Goal: Task Accomplishment & Management: Manage account settings

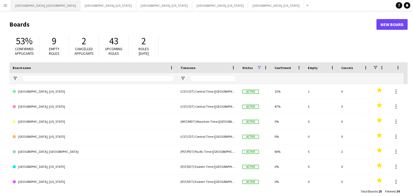
click at [25, 8] on button "[GEOGRAPHIC_DATA], [GEOGRAPHIC_DATA] Close" at bounding box center [45, 5] width 69 height 10
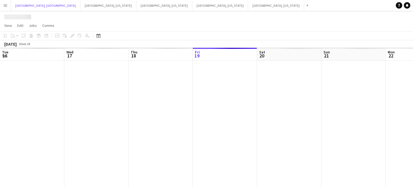
scroll to position [0, 128]
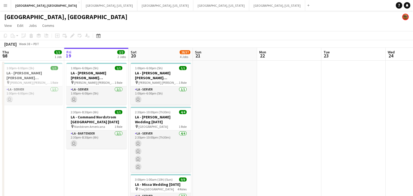
drag, startPoint x: 125, startPoint y: 151, endPoint x: 179, endPoint y: 151, distance: 53.8
click at [227, 146] on app-calendar-viewport "Tue 16 43/53 1 Job Wed 17 Thu 18 1/1 1 Job Fri 19 2/2 2 Jobs Sat 20 28/37 4 Job…" at bounding box center [206, 197] width 413 height 299
click at [240, 141] on app-calendar-viewport "Tue 16 43/53 1 Job Wed 17 Thu 18 1/1 1 Job Fri 19 2/2 2 Jobs Sat 20 28/37 4 Job…" at bounding box center [206, 197] width 413 height 299
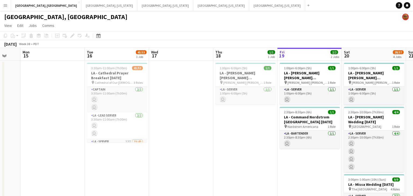
drag, startPoint x: 224, startPoint y: 143, endPoint x: 226, endPoint y: 141, distance: 2.9
click at [254, 139] on app-calendar-viewport "Fri 12 Sat 13 Sun 14 Mon 15 Tue 16 43/53 1 Job Wed 17 Thu 18 1/1 1 Job Fri 19 2…" at bounding box center [206, 197] width 413 height 299
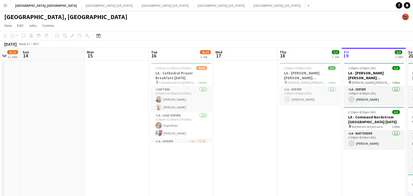
scroll to position [0, 155]
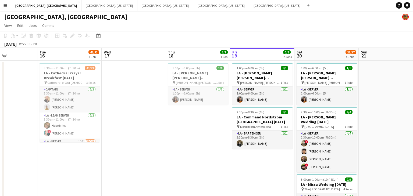
drag, startPoint x: 234, startPoint y: 135, endPoint x: 172, endPoint y: 136, distance: 62.1
click at [196, 74] on h3 "LA - Tom Ford Beverly Hills 9.18.25" at bounding box center [197, 76] width 60 height 10
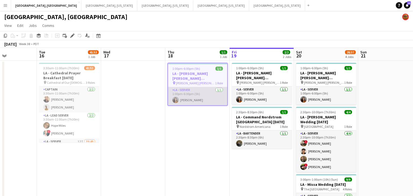
drag, startPoint x: 71, startPoint y: 35, endPoint x: 169, endPoint y: 92, distance: 113.2
click at [71, 35] on icon "Edit" at bounding box center [72, 36] width 4 height 4
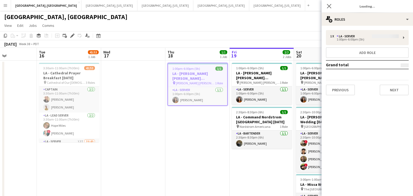
type input "**********"
click at [399, 87] on button "Next" at bounding box center [394, 90] width 29 height 11
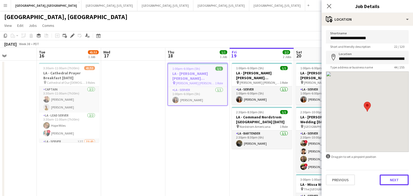
drag, startPoint x: 395, startPoint y: 181, endPoint x: 391, endPoint y: 106, distance: 75.6
click at [395, 181] on button "Next" at bounding box center [394, 180] width 29 height 11
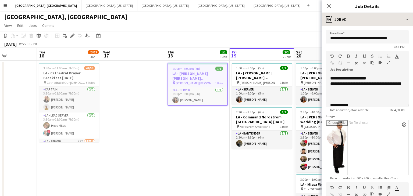
scroll to position [80, 0]
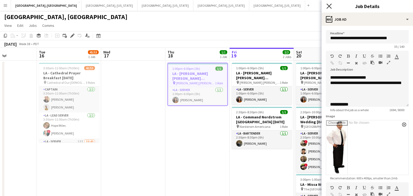
click at [329, 6] on icon at bounding box center [328, 5] width 5 height 5
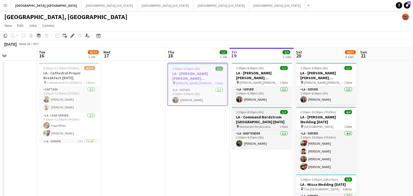
click at [258, 120] on h3 "LA - Command Nordstrom Glendale 9.19.25" at bounding box center [262, 120] width 60 height 10
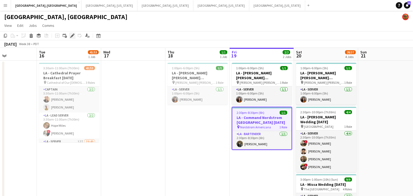
click at [72, 36] on icon at bounding box center [72, 35] width 3 height 3
type input "**********"
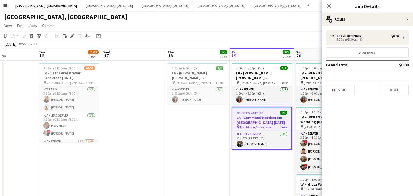
click at [402, 95] on div "1 x LA - Bartender $0.00 2:30pm-8:30pm (6h) Add role Grand total $0.00 Previous…" at bounding box center [367, 63] width 91 height 74
click at [399, 90] on button "Next" at bounding box center [394, 90] width 29 height 11
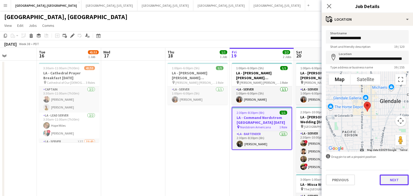
click at [397, 180] on button "Next" at bounding box center [394, 180] width 29 height 11
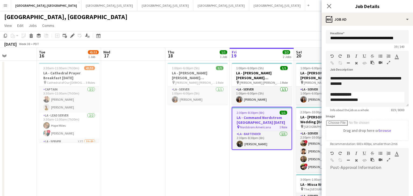
scroll to position [228, 0]
click at [327, 5] on icon "Close pop-in" at bounding box center [328, 5] width 5 height 5
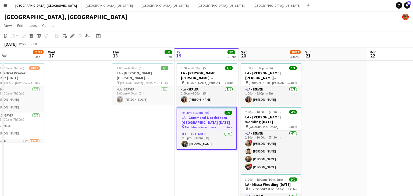
drag, startPoint x: 269, startPoint y: 163, endPoint x: 214, endPoint y: 162, distance: 54.9
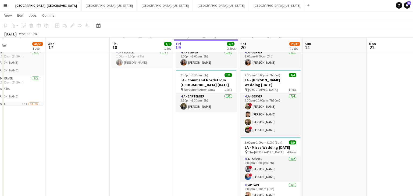
scroll to position [32, 0]
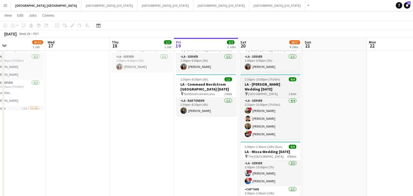
click at [258, 85] on h3 "LA - Christy Arbuckle Wedding 9.20.25" at bounding box center [270, 87] width 60 height 10
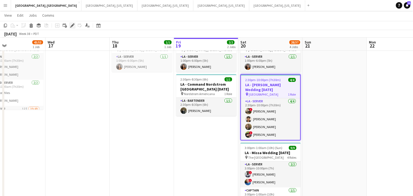
click at [73, 24] on icon at bounding box center [73, 23] width 1 height 1
type input "**********"
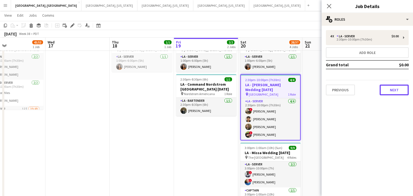
drag, startPoint x: 400, startPoint y: 91, endPoint x: 399, endPoint y: 98, distance: 7.0
click at [400, 91] on button "Next" at bounding box center [394, 90] width 29 height 11
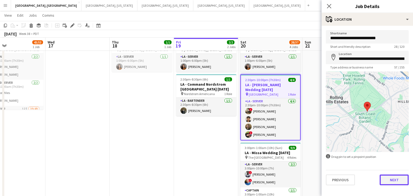
click at [397, 178] on button "Next" at bounding box center [394, 180] width 29 height 11
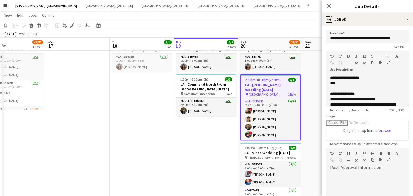
scroll to position [57, 0]
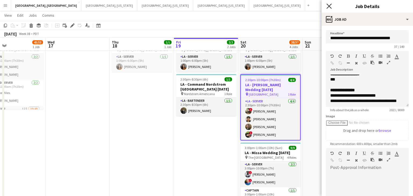
click at [329, 8] on icon "Close pop-in" at bounding box center [328, 5] width 5 height 5
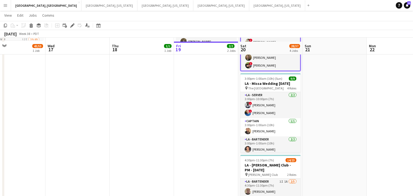
scroll to position [98, 0]
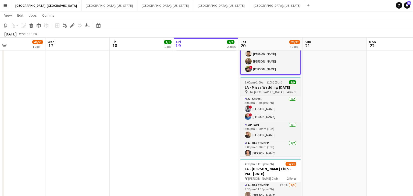
click at [260, 88] on h3 "LA - Missa Wedding 9.20.25" at bounding box center [270, 87] width 60 height 5
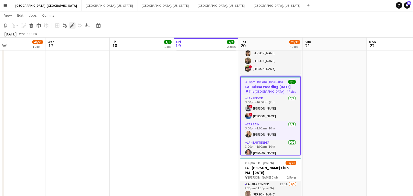
click at [73, 25] on icon at bounding box center [72, 25] width 3 height 3
type input "**********"
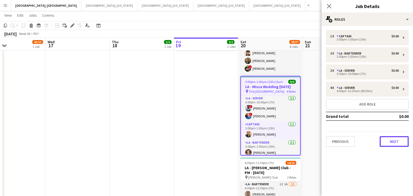
click at [396, 144] on button "Next" at bounding box center [394, 141] width 29 height 11
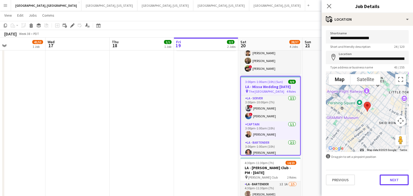
click at [395, 185] on button "Next" at bounding box center [394, 180] width 29 height 11
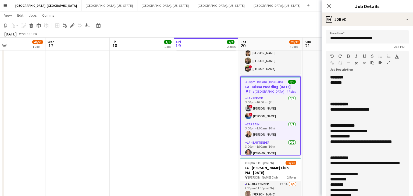
drag, startPoint x: 407, startPoint y: 105, endPoint x: 410, endPoint y: 208, distance: 103.6
click at [328, 7] on icon at bounding box center [328, 5] width 5 height 5
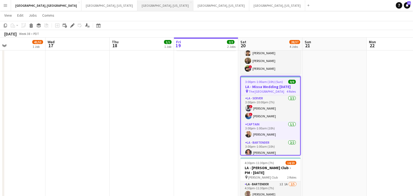
click at [137, 2] on button "[GEOGRAPHIC_DATA], [US_STATE] Close" at bounding box center [165, 5] width 56 height 10
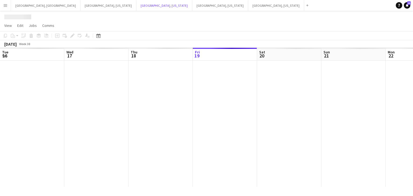
scroll to position [0, 128]
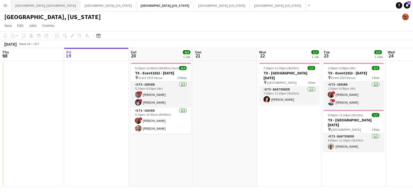
click at [23, 9] on button "Los Angeles, CA Close" at bounding box center [45, 5] width 69 height 10
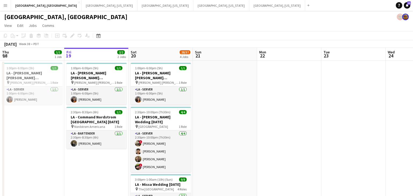
click at [2, 3] on button "Menu" at bounding box center [5, 5] width 11 height 11
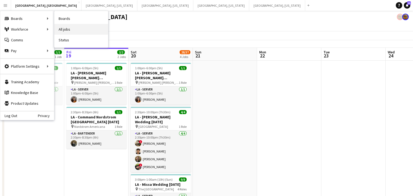
click at [64, 28] on link "All jobs" at bounding box center [81, 29] width 54 height 11
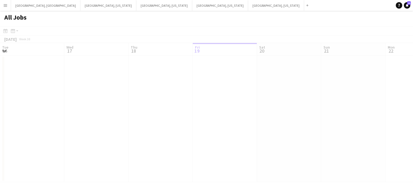
scroll to position [0, 128]
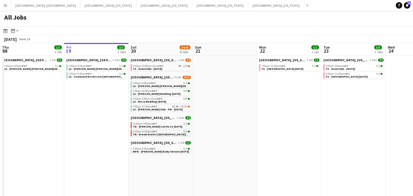
click at [169, 133] on span "TN - Dream Events [GEOGRAPHIC_DATA] [DATE]" at bounding box center [163, 134] width 61 height 3
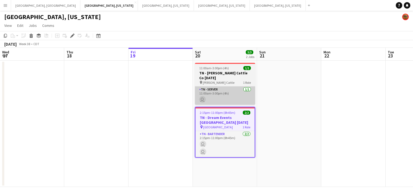
scroll to position [0, 185]
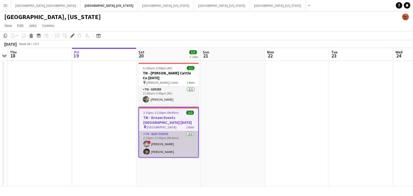
click at [157, 144] on app-card-role "TN - Bartender [DATE] 2:15pm-11:00pm (8h45m) ! [PERSON_NAME] [PERSON_NAME]" at bounding box center [168, 144] width 59 height 26
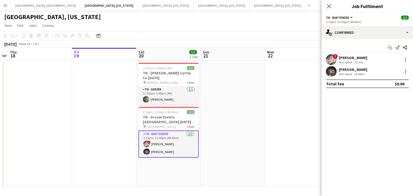
click at [342, 76] on div "[PERSON_NAME] Not rated 18.48mi" at bounding box center [367, 71] width 91 height 11
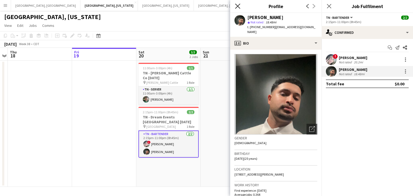
click at [235, 5] on icon "Close pop-in" at bounding box center [237, 5] width 5 height 5
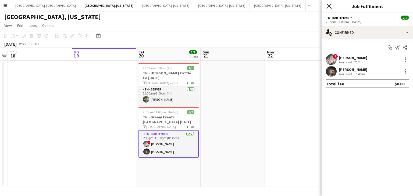
click at [328, 8] on icon "Close pop-in" at bounding box center [328, 5] width 5 height 5
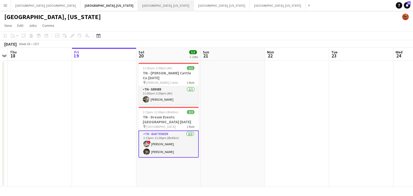
click at [138, 8] on button "[GEOGRAPHIC_DATA], [US_STATE] Close" at bounding box center [166, 5] width 56 height 10
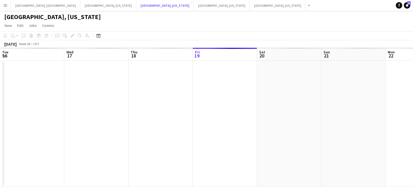
scroll to position [0, 128]
